Goal: Task Accomplishment & Management: Use online tool/utility

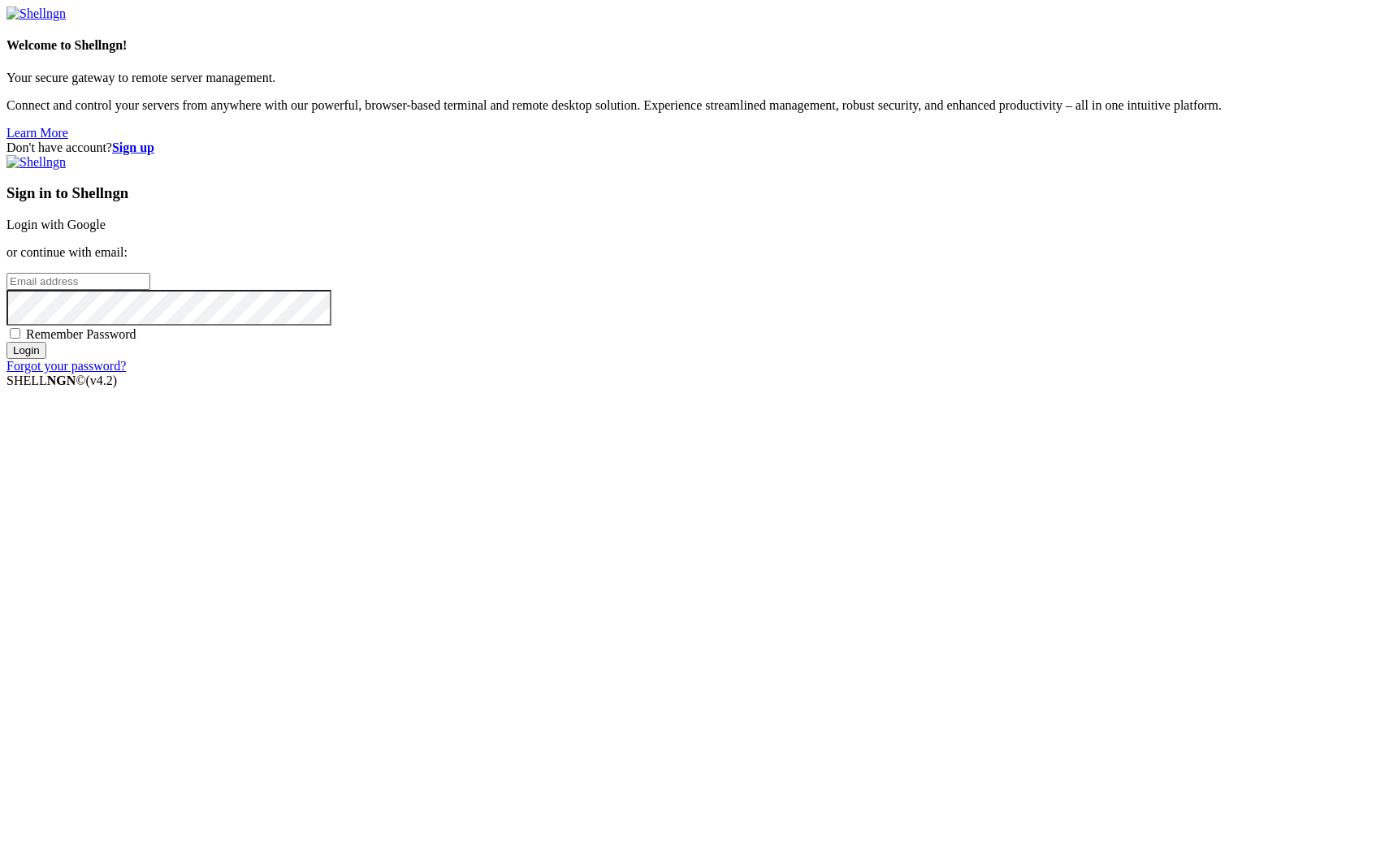
click at [105, 231] on link "Login with Google" at bounding box center [55, 225] width 99 height 14
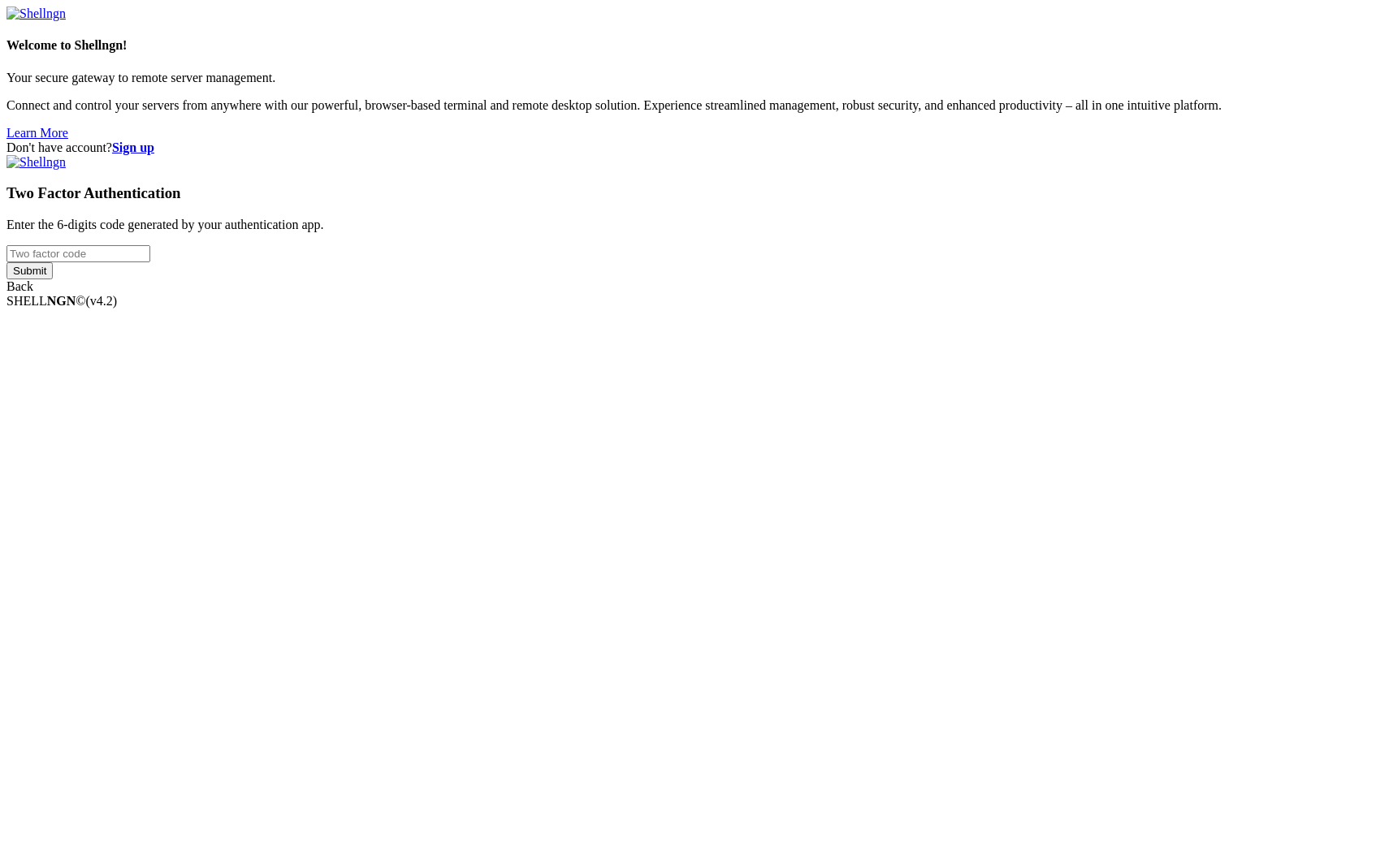
click at [150, 263] on input "number" at bounding box center [78, 253] width 144 height 17
type input "327570"
click at [53, 279] on input "Submit" at bounding box center [29, 271] width 47 height 17
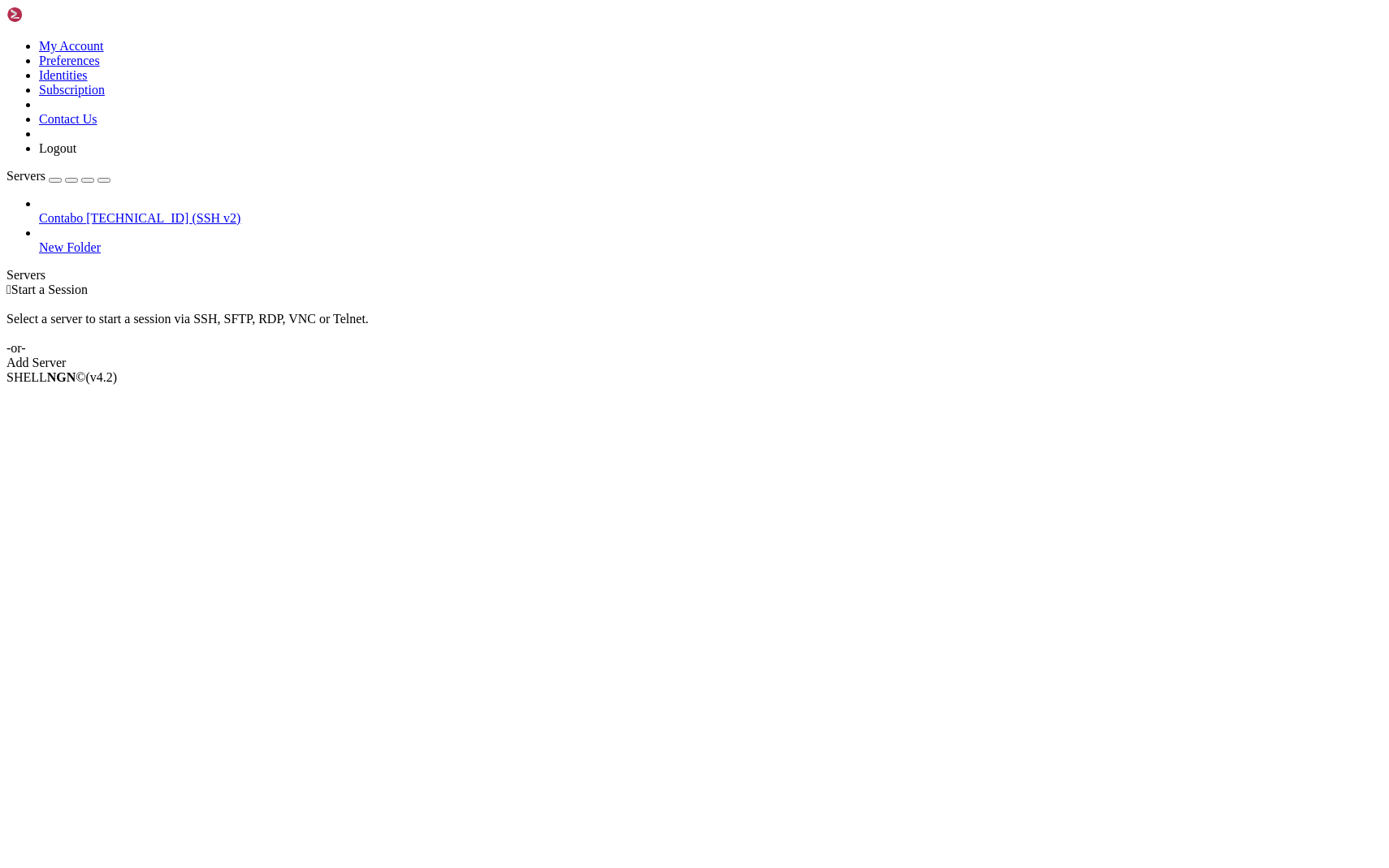
click at [119, 211] on span "[TECHNICAL_ID] (SSH v2)" at bounding box center [163, 218] width 155 height 14
